Goal: Task Accomplishment & Management: Use online tool/utility

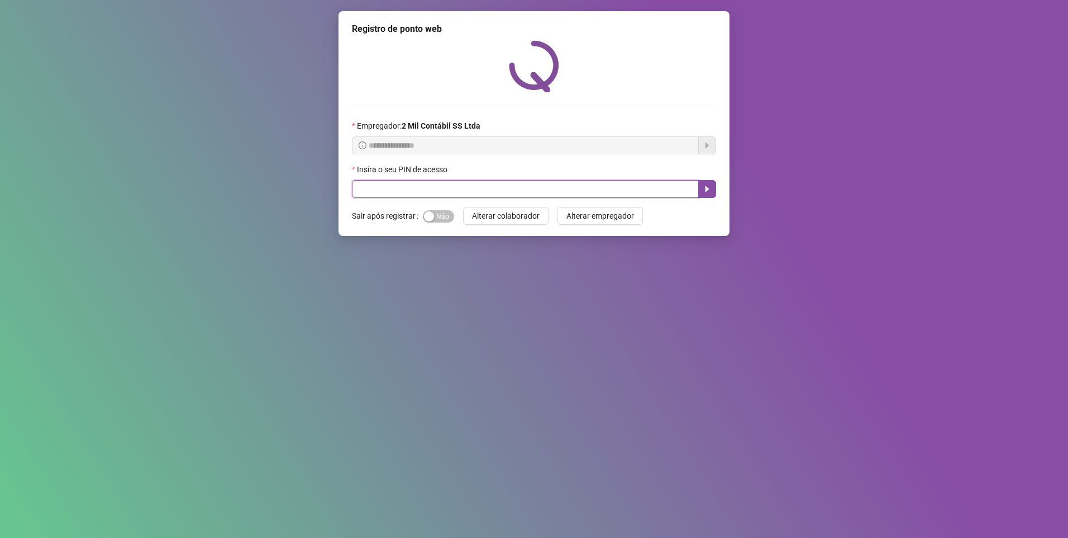
click at [422, 185] on input "text" at bounding box center [525, 189] width 347 height 18
type input "****"
click at [711, 196] on button "button" at bounding box center [708, 189] width 18 height 18
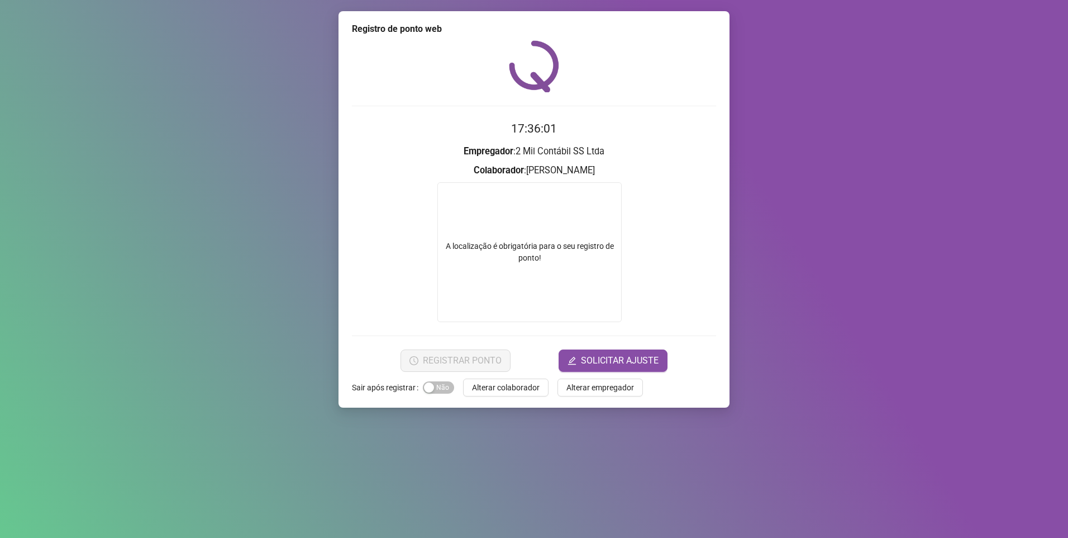
click at [786, 158] on div "Registro de ponto web 17:36:01 Empregador : 2 Mil Contábil SS Ltda Colaborador …" at bounding box center [534, 269] width 1068 height 538
click at [597, 216] on div "A localização é obrigatória para o seu registro de ponto!" at bounding box center [530, 252] width 184 height 140
drag, startPoint x: 510, startPoint y: 247, endPoint x: 587, endPoint y: 249, distance: 77.2
click at [587, 249] on div "A localização é obrigatória para o seu registro de ponto!" at bounding box center [529, 251] width 183 height 23
drag, startPoint x: 587, startPoint y: 249, endPoint x: 576, endPoint y: 278, distance: 31.3
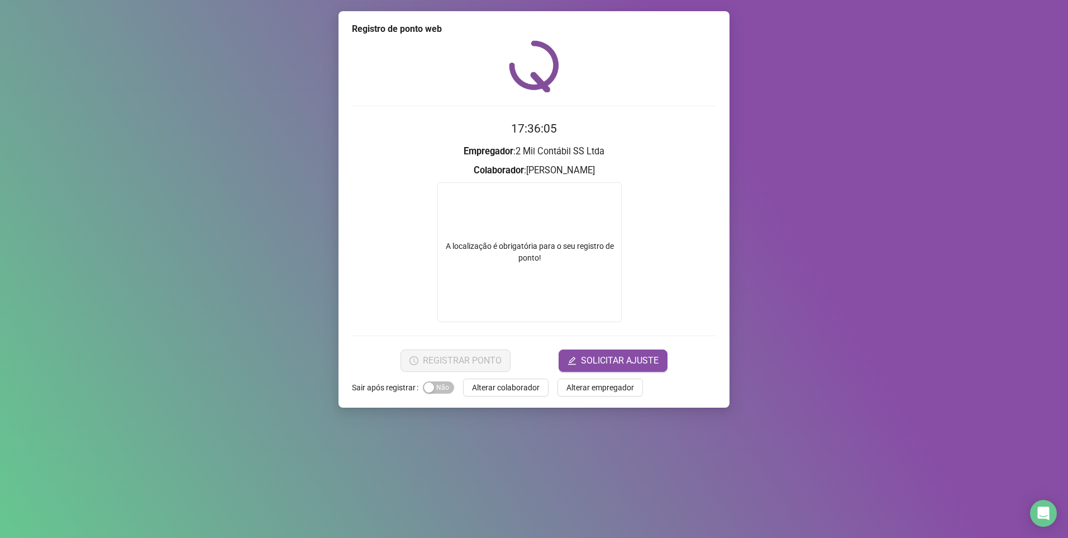
click at [576, 278] on div "A localização é obrigatória para o seu registro de ponto!" at bounding box center [530, 252] width 184 height 140
drag, startPoint x: 550, startPoint y: 261, endPoint x: 479, endPoint y: 255, distance: 70.6
click at [479, 255] on div "A localização é obrigatória para o seu registro de ponto!" at bounding box center [529, 251] width 183 height 23
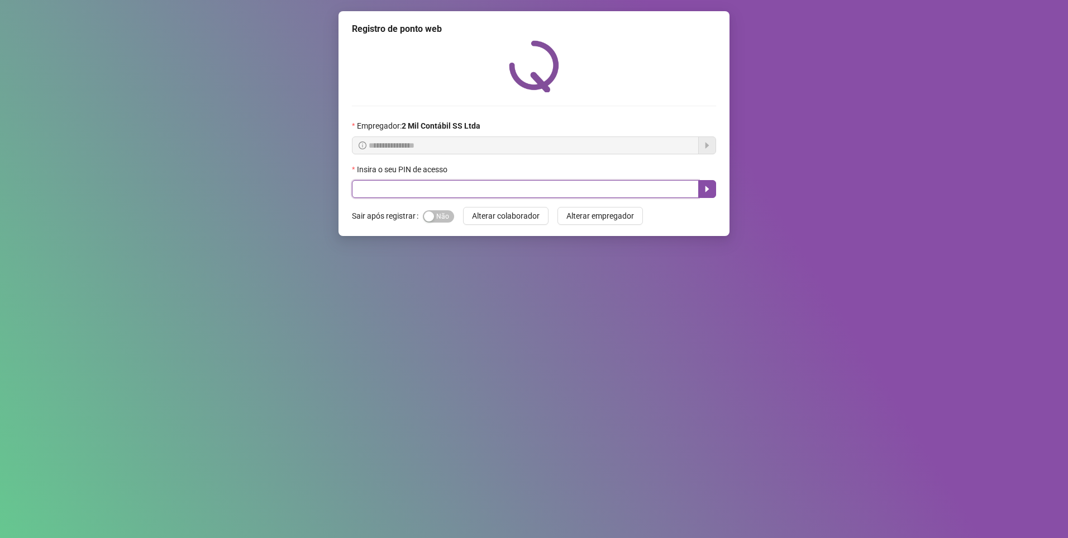
click at [375, 184] on input "text" at bounding box center [525, 189] width 347 height 18
type input "****"
click at [703, 187] on icon "caret-right" at bounding box center [707, 188] width 9 height 9
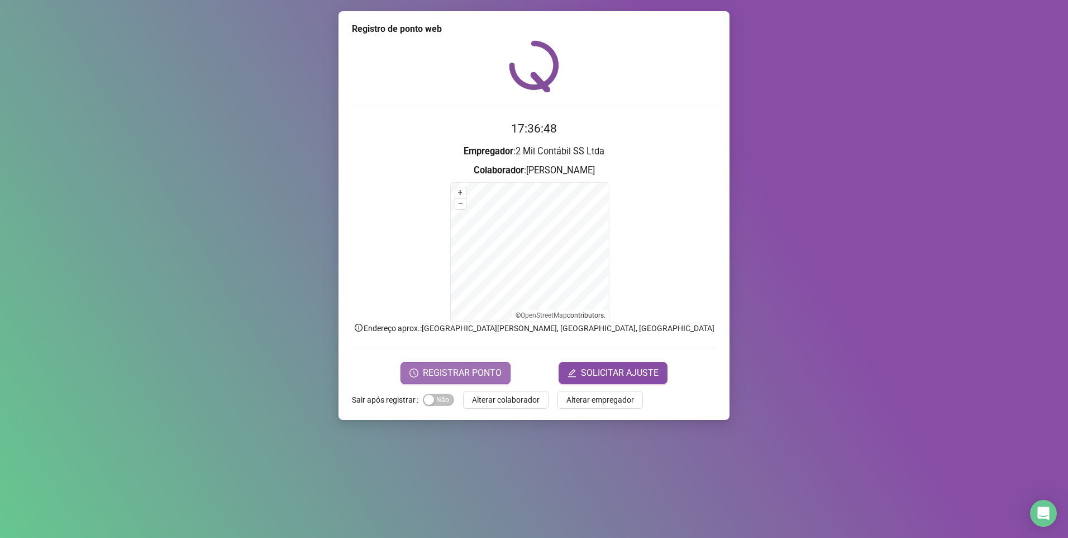
click at [483, 374] on span "REGISTRAR PONTO" at bounding box center [462, 372] width 79 height 13
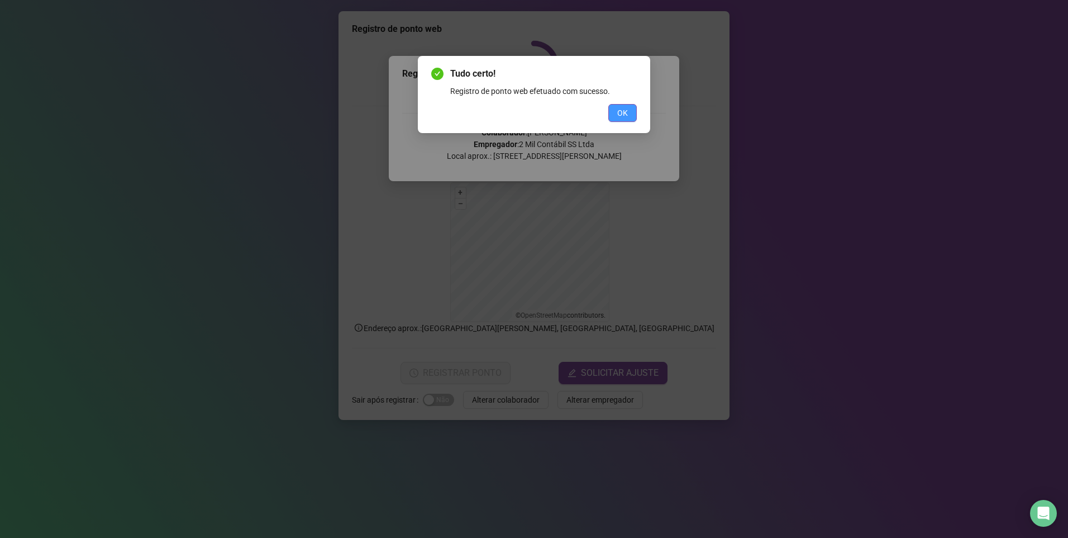
click at [624, 121] on button "OK" at bounding box center [623, 113] width 29 height 18
